Goal: Transaction & Acquisition: Purchase product/service

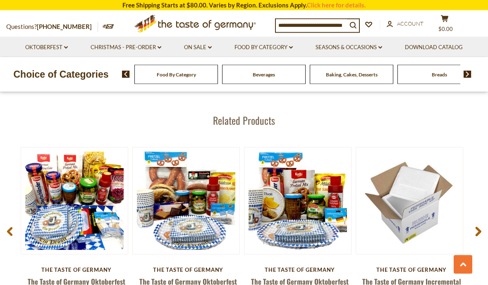
scroll to position [1001, 0]
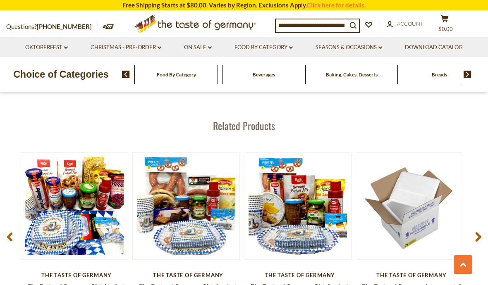
click at [164, 72] on div "Beverages" at bounding box center [175, 74] width 83 height 19
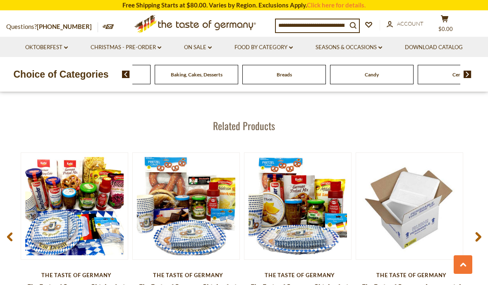
click at [470, 74] on img at bounding box center [467, 74] width 8 height 7
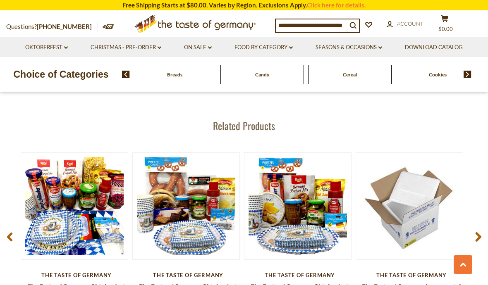
click at [465, 77] on img at bounding box center [467, 74] width 8 height 7
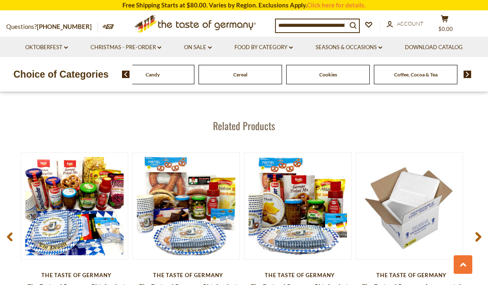
click at [466, 74] on img at bounding box center [467, 74] width 8 height 7
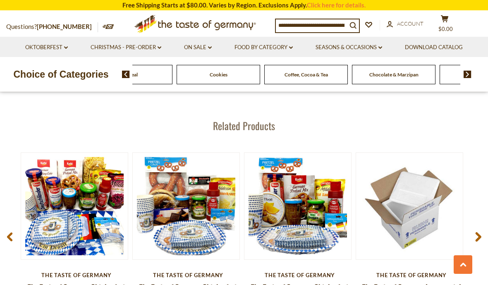
click at [468, 75] on img at bounding box center [467, 74] width 8 height 7
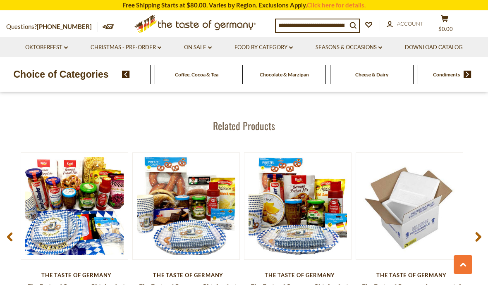
click at [252, 49] on link "Food By Category dropdown_arrow" at bounding box center [263, 47] width 58 height 9
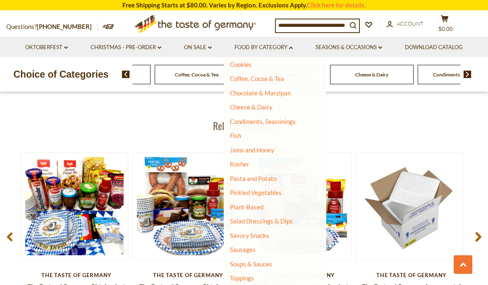
scroll to position [119, 0]
click at [238, 246] on link "Sausages" at bounding box center [243, 249] width 26 height 7
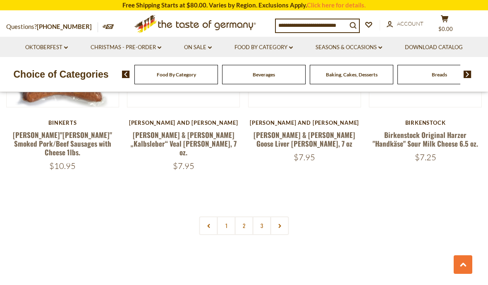
scroll to position [1918, 0]
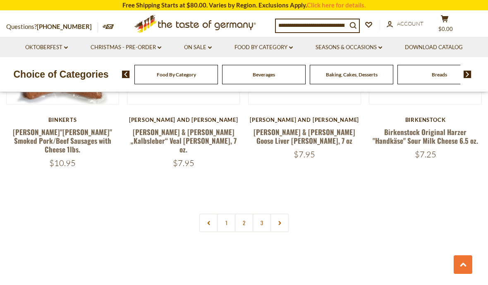
click at [245, 214] on link "2" at bounding box center [244, 223] width 19 height 19
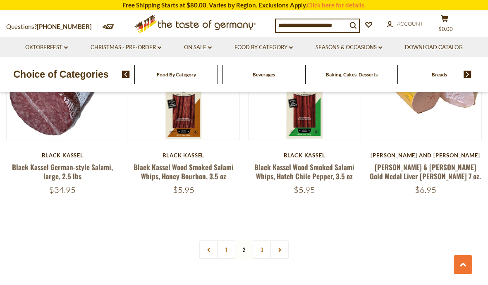
scroll to position [1867, 0]
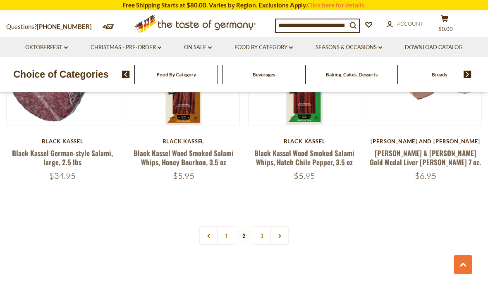
click at [266, 226] on link "3" at bounding box center [262, 235] width 19 height 19
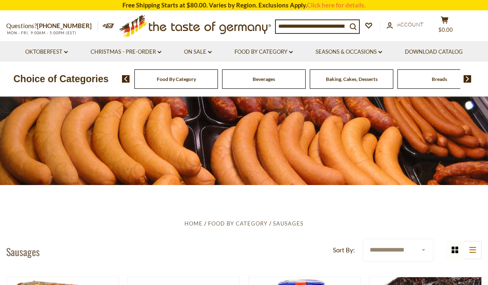
scroll to position [0, 0]
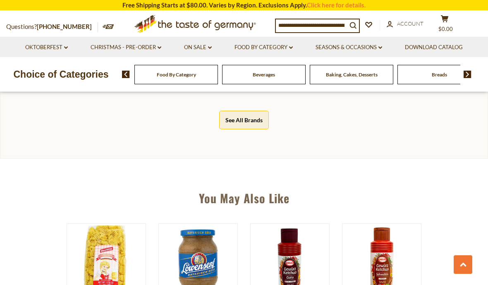
scroll to position [479, 0]
